Goal: Task Accomplishment & Management: Manage account settings

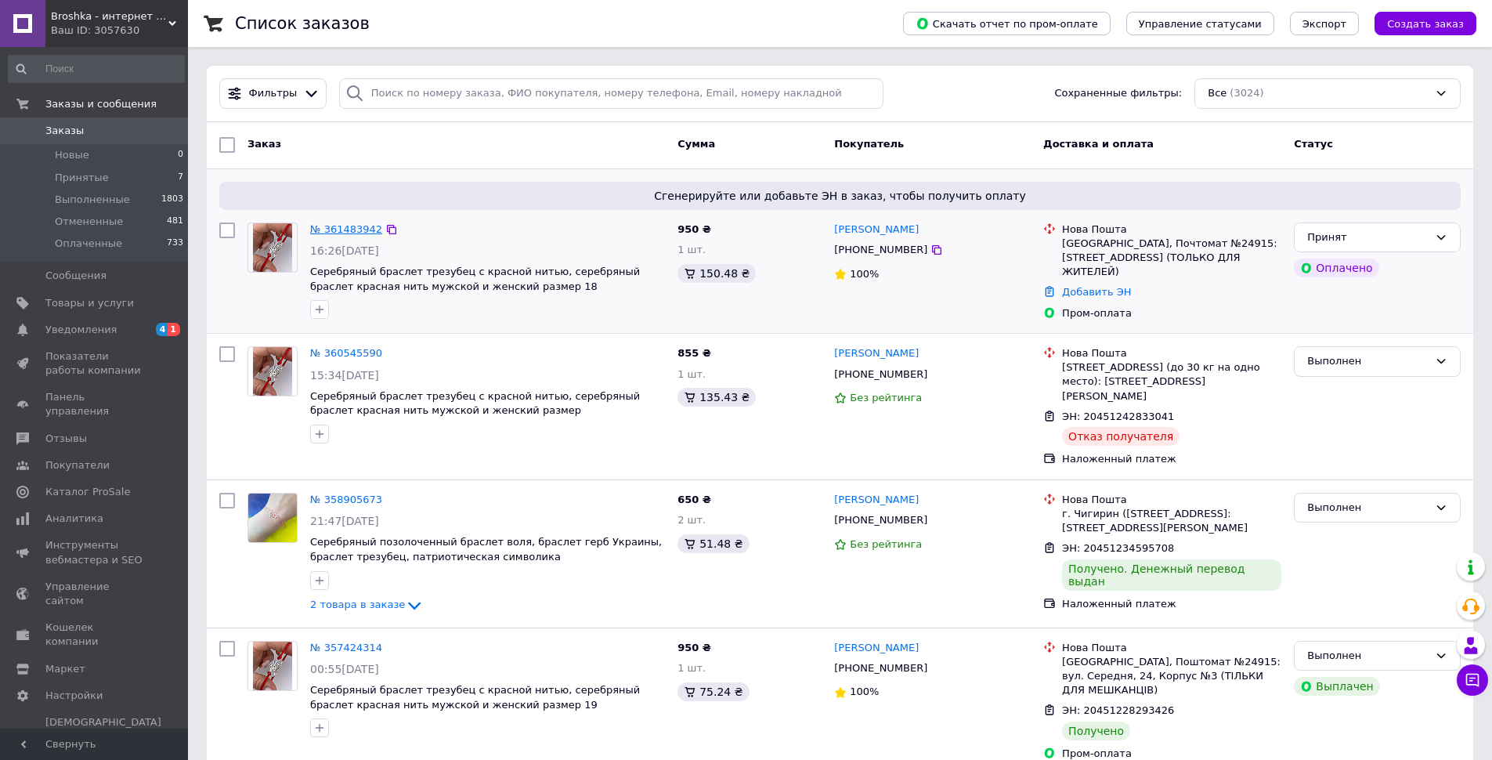
click at [356, 233] on link "№ 361483942" at bounding box center [346, 229] width 72 height 12
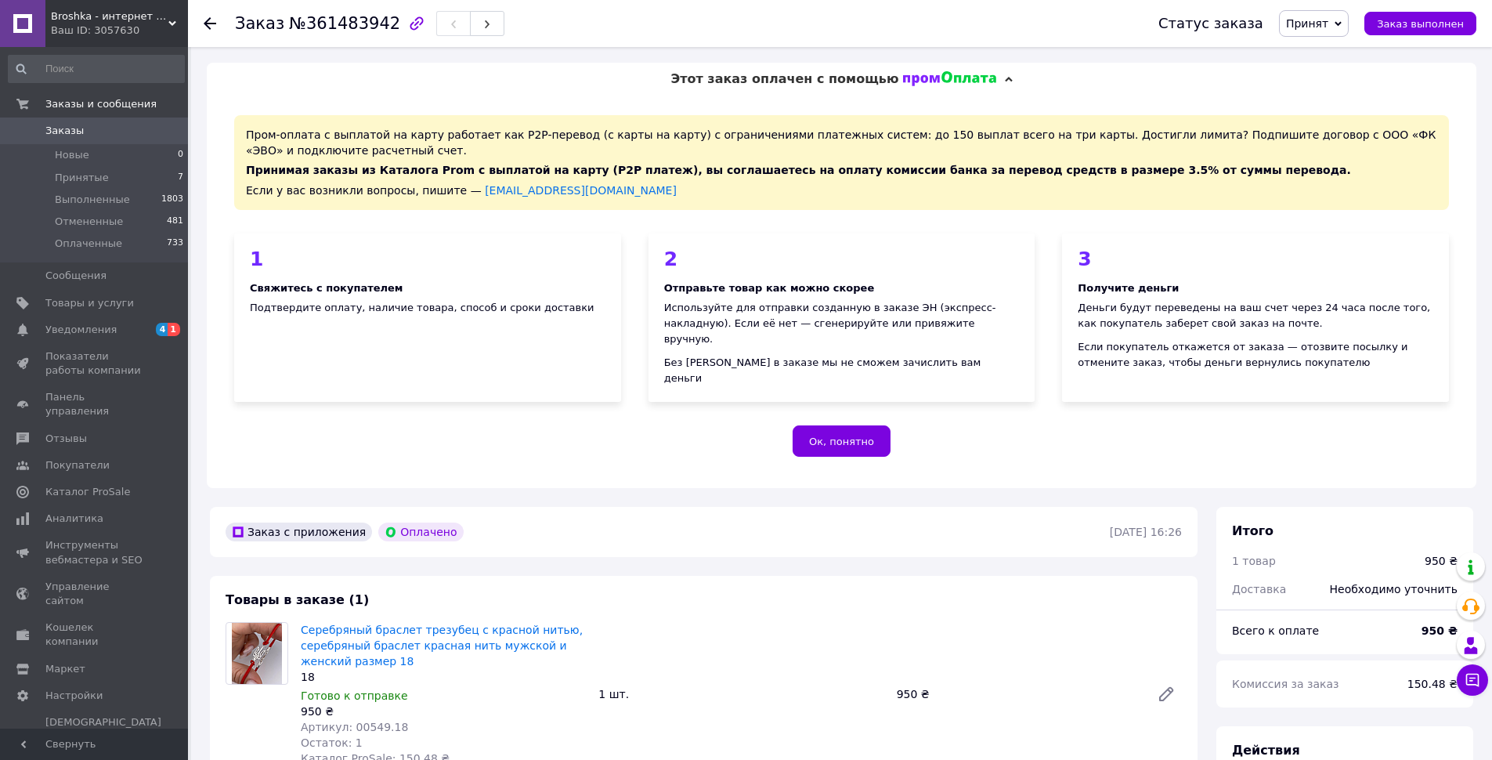
scroll to position [665, 0]
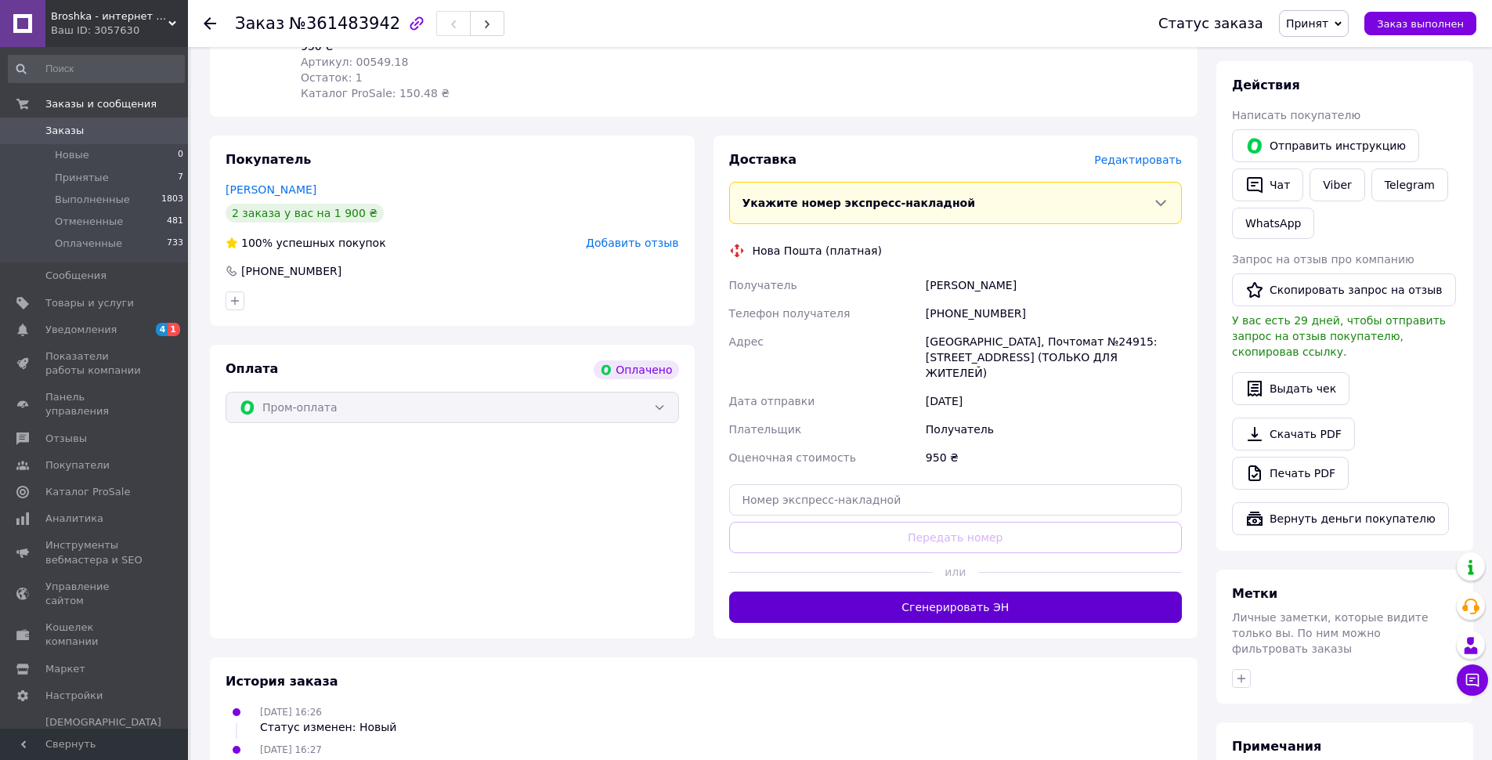
click at [936, 591] on button "Сгенерировать ЭН" at bounding box center [956, 606] width 454 height 31
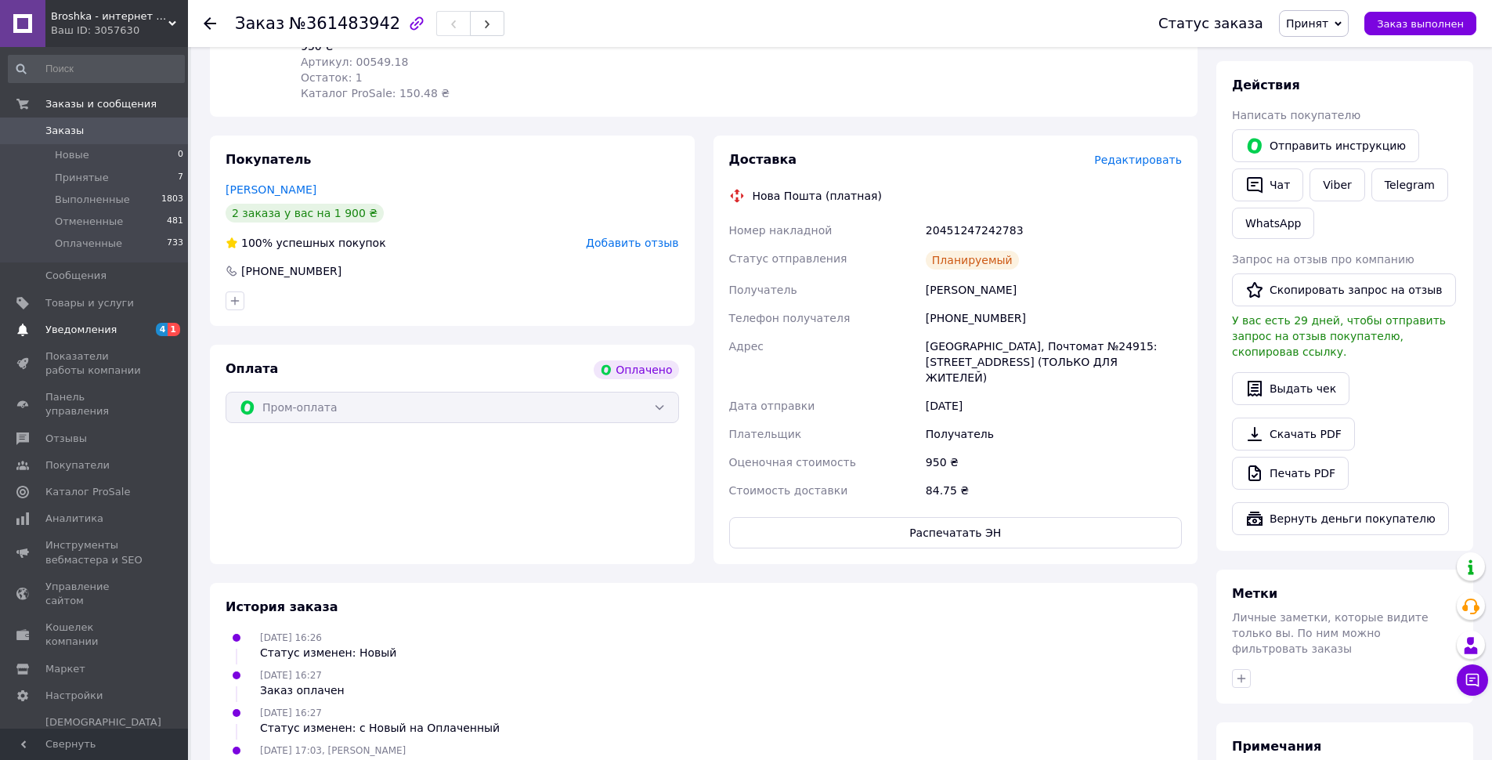
click at [117, 330] on span "Уведомления" at bounding box center [94, 330] width 99 height 14
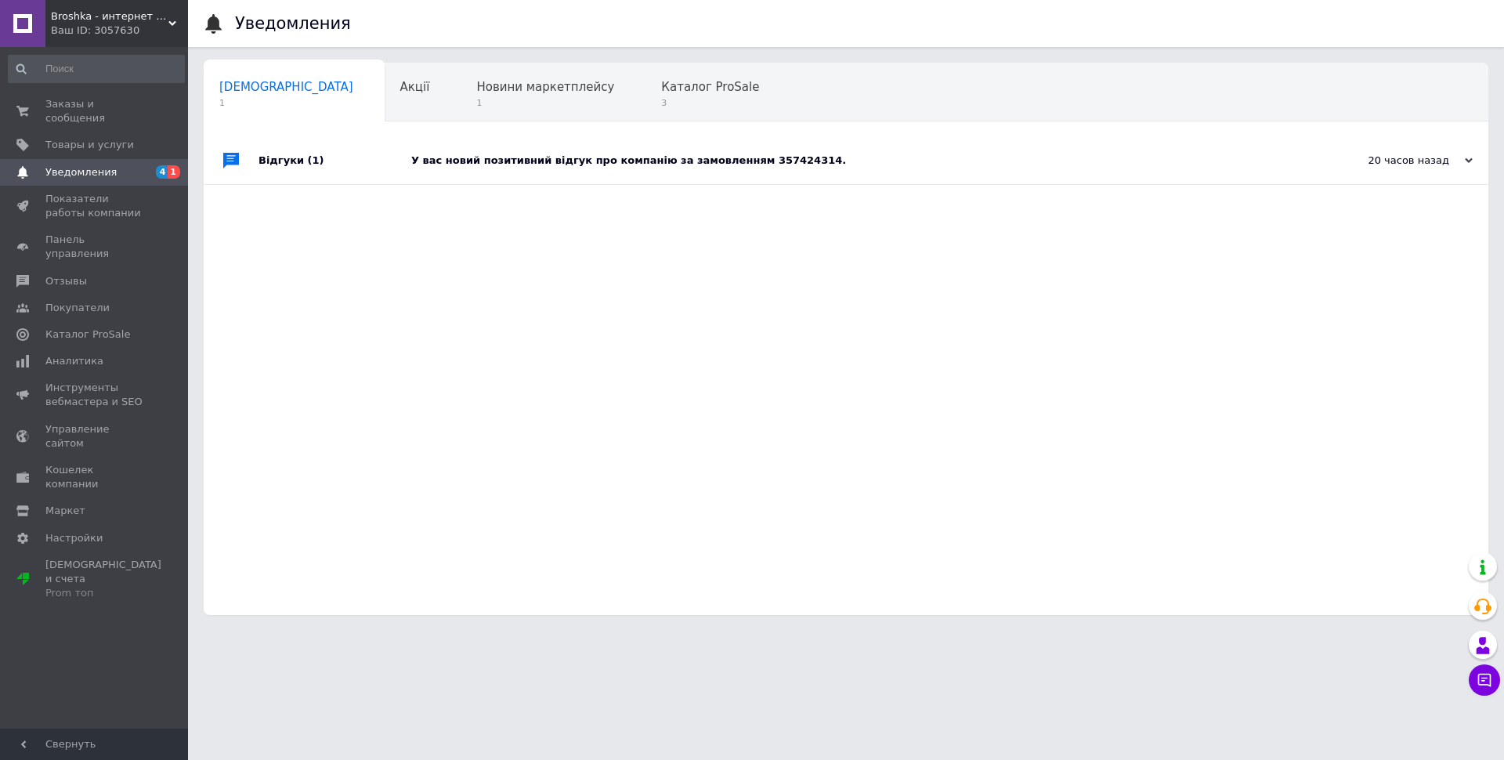
click at [634, 161] on div "У вас новий позитивний відгук про компанію за замовленням 357424314." at bounding box center [863, 161] width 905 height 14
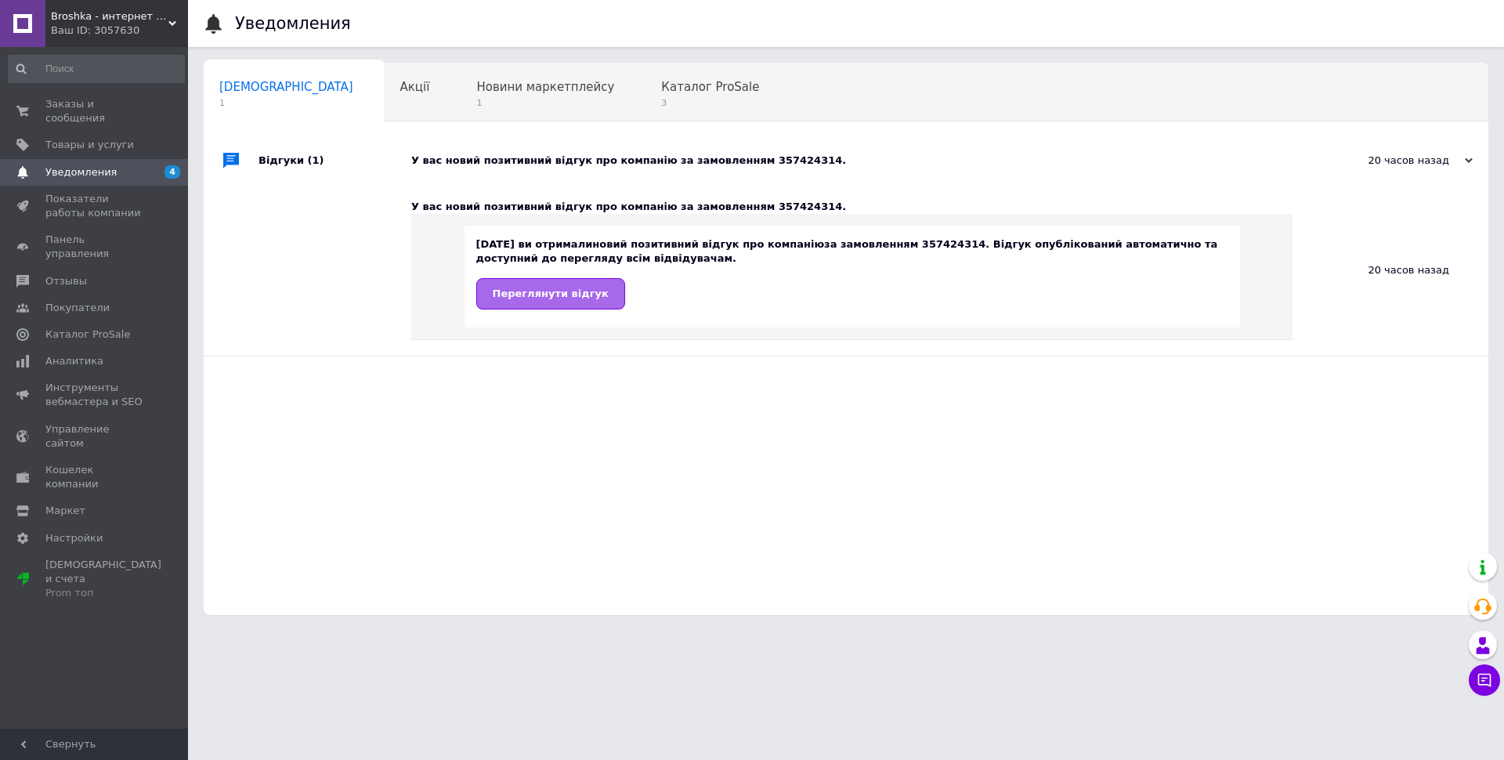
click at [589, 290] on span "Переглянути відгук" at bounding box center [551, 293] width 116 height 12
